Goal: Task Accomplishment & Management: Use online tool/utility

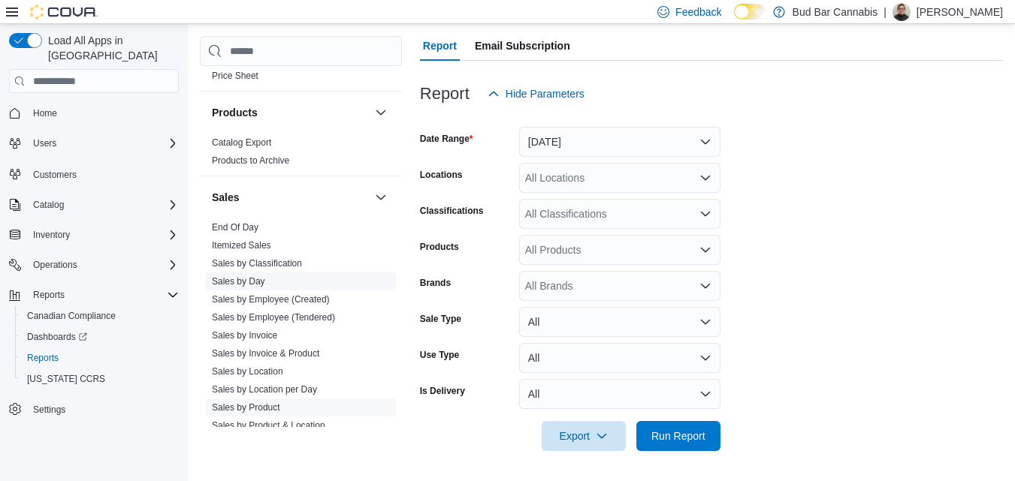
scroll to position [1012, 0]
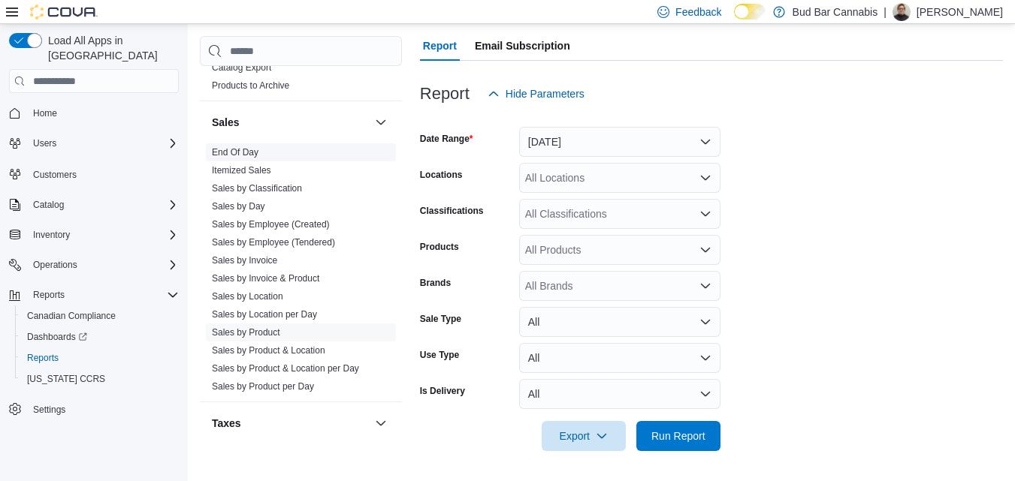
click at [277, 149] on span "End Of Day" at bounding box center [301, 152] width 190 height 18
click at [225, 152] on link "End Of Day" at bounding box center [235, 152] width 47 height 11
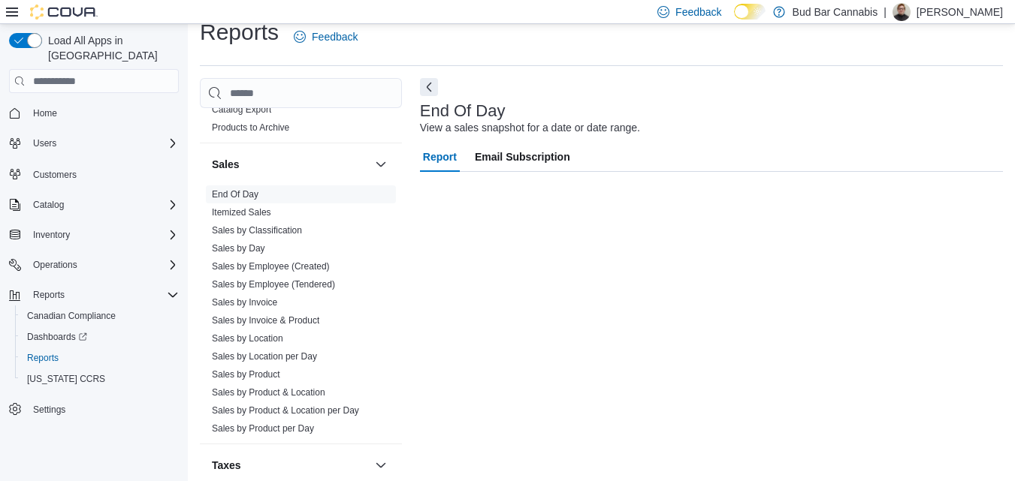
scroll to position [19, 0]
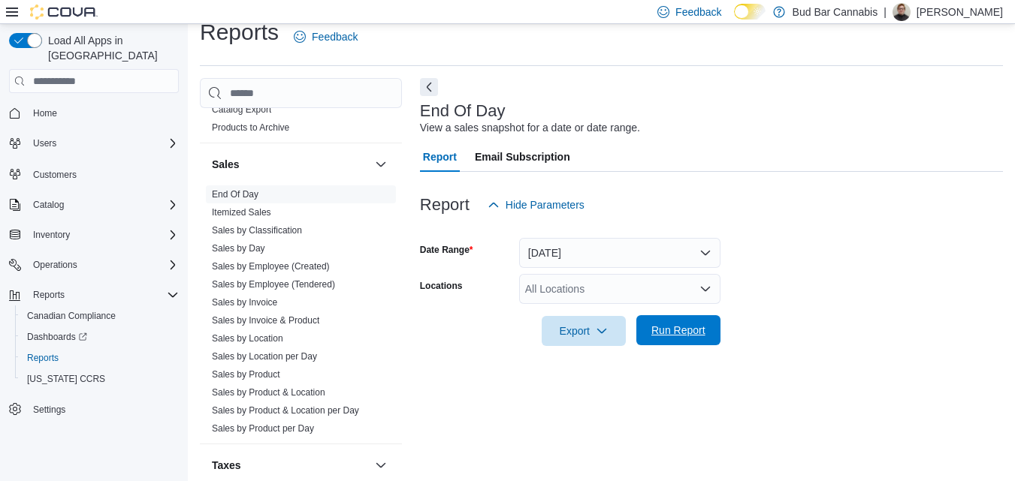
click at [637, 320] on button "Run Report" at bounding box center [678, 330] width 84 height 30
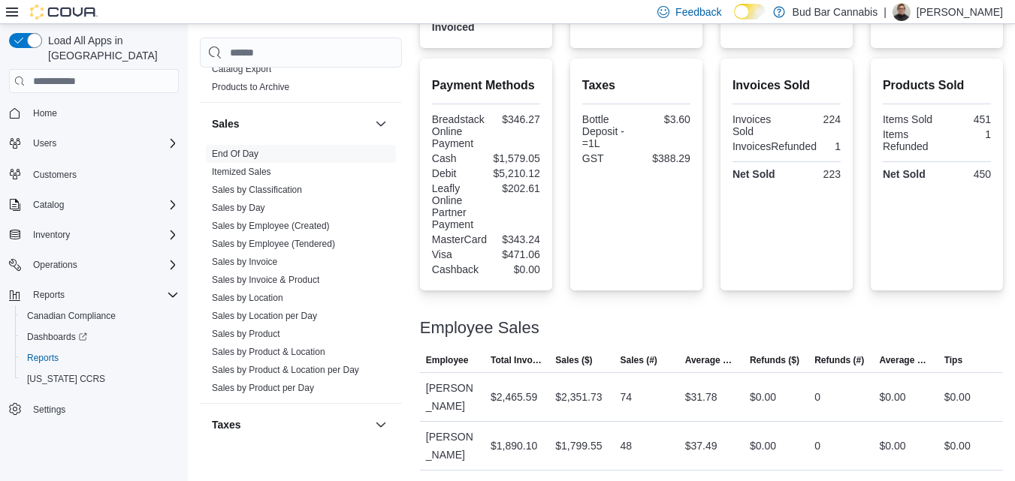
scroll to position [771, 0]
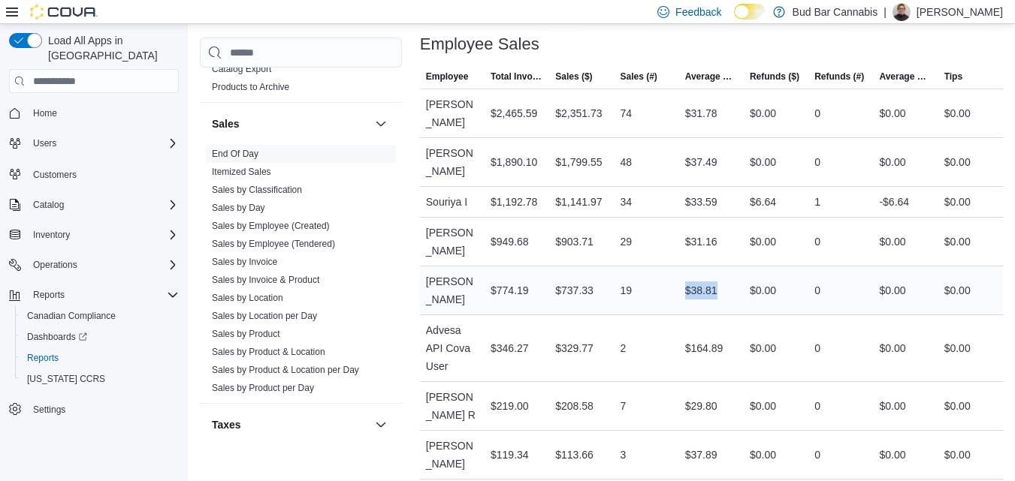
drag, startPoint x: 672, startPoint y: 225, endPoint x: 753, endPoint y: 230, distance: 81.3
click at [745, 267] on tr "Employee Matthew J Total Invoiced $774.19 Sales ($) $737.33 Sales (#) 19 Averag…" at bounding box center [711, 291] width 583 height 49
click at [753, 276] on div "$0.00" at bounding box center [776, 291] width 65 height 30
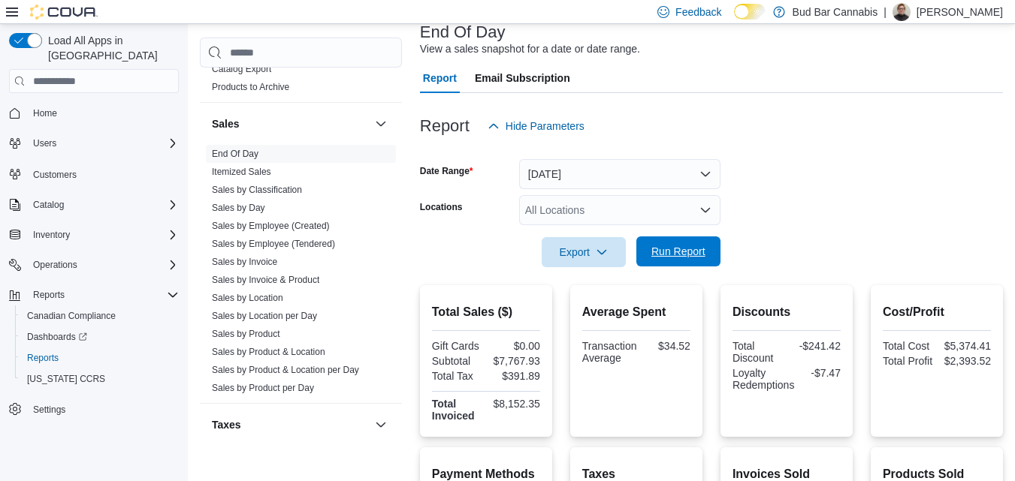
scroll to position [95, 0]
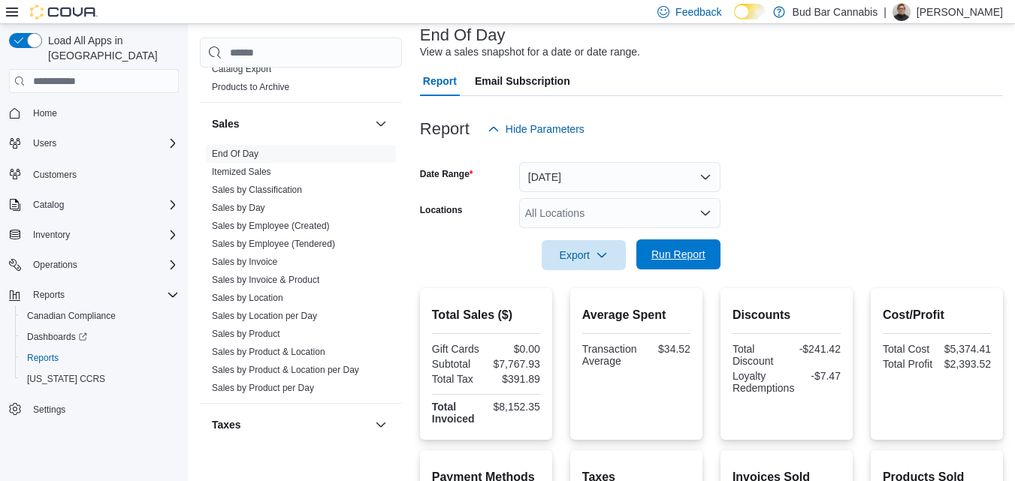
click at [657, 269] on span "Run Report" at bounding box center [678, 255] width 66 height 30
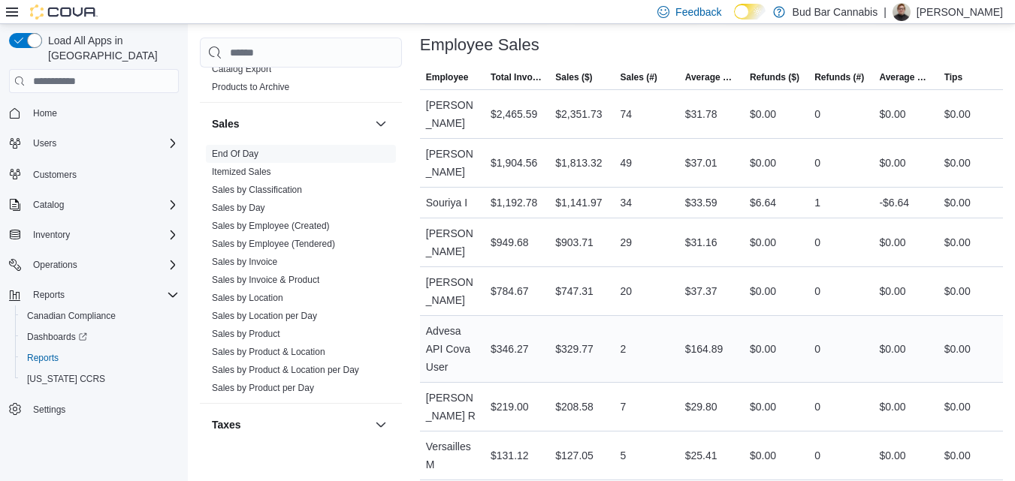
scroll to position [771, 0]
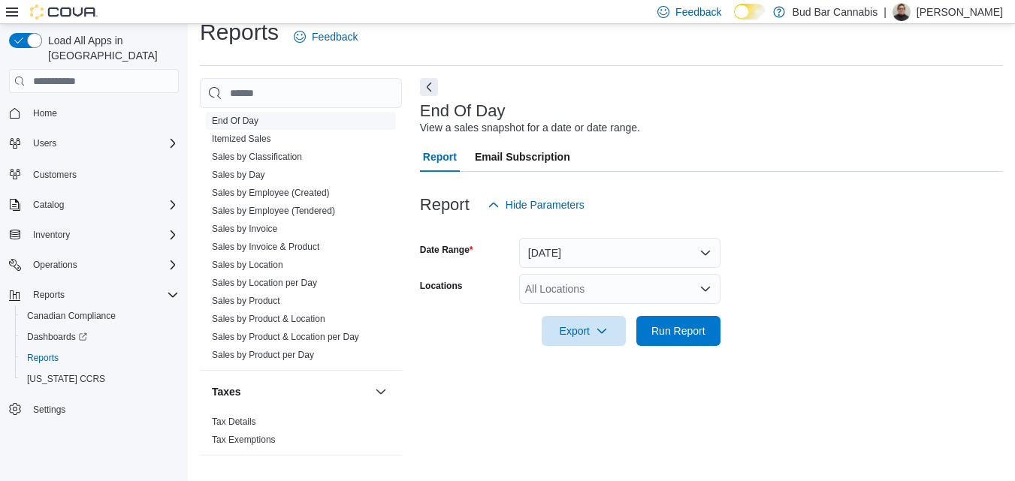
scroll to position [1087, 0]
drag, startPoint x: 261, startPoint y: 233, endPoint x: 279, endPoint y: 223, distance: 20.5
click at [261, 232] on link "Sales by Invoice" at bounding box center [244, 227] width 65 height 11
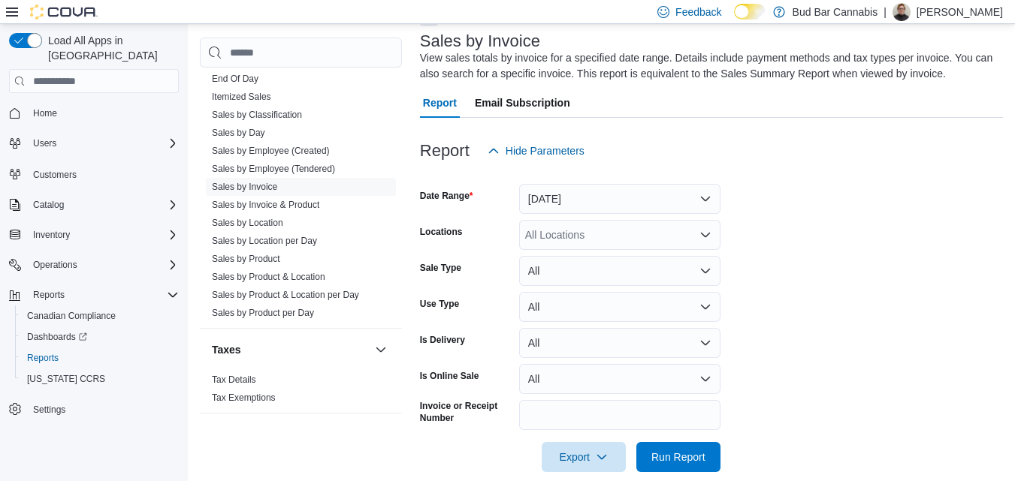
scroll to position [110, 0]
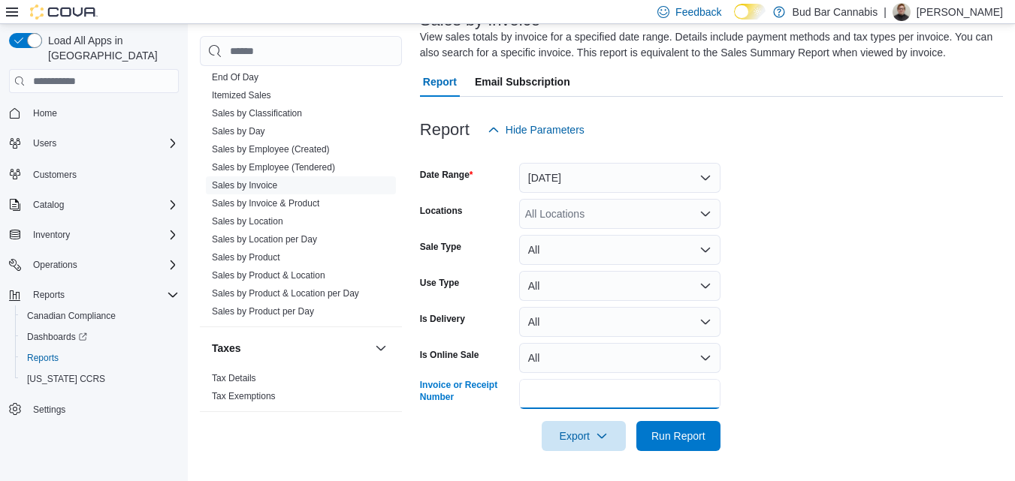
drag, startPoint x: 554, startPoint y: 393, endPoint x: 555, endPoint y: 385, distance: 8.3
click at [554, 393] on input "Invoice or Receipt Number" at bounding box center [619, 394] width 201 height 30
type input "**********"
click at [636, 421] on button "Run Report" at bounding box center [678, 436] width 84 height 30
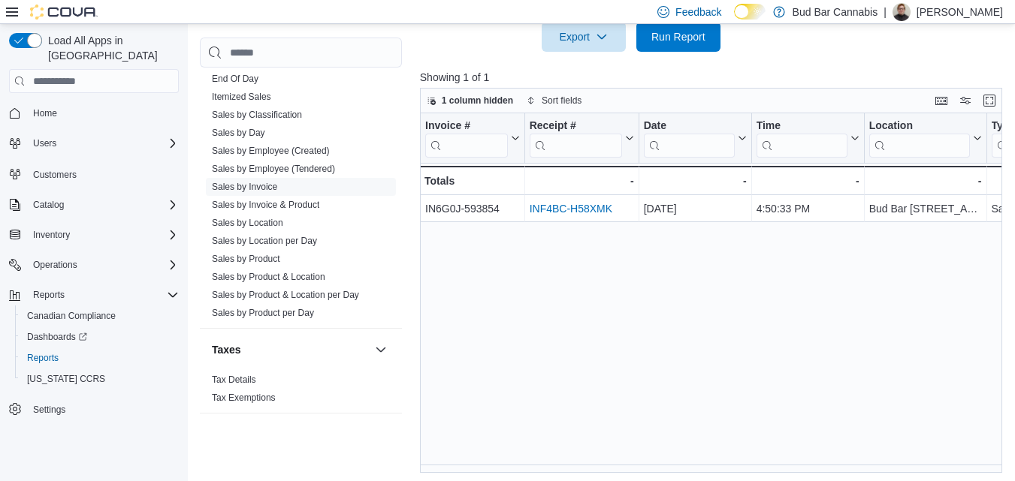
scroll to position [513, 0]
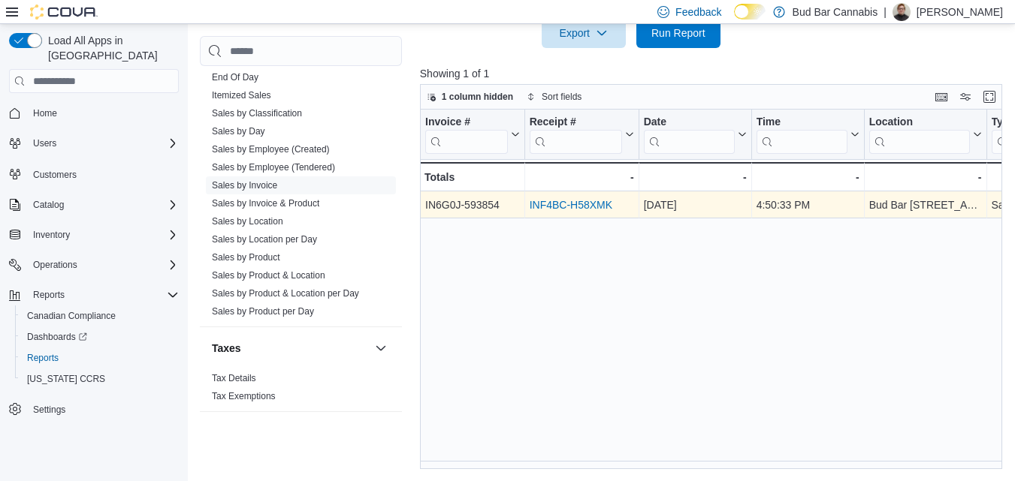
click at [560, 201] on link "INF4BC-H58XMK" at bounding box center [570, 205] width 83 height 12
